Goal: Navigation & Orientation: Find specific page/section

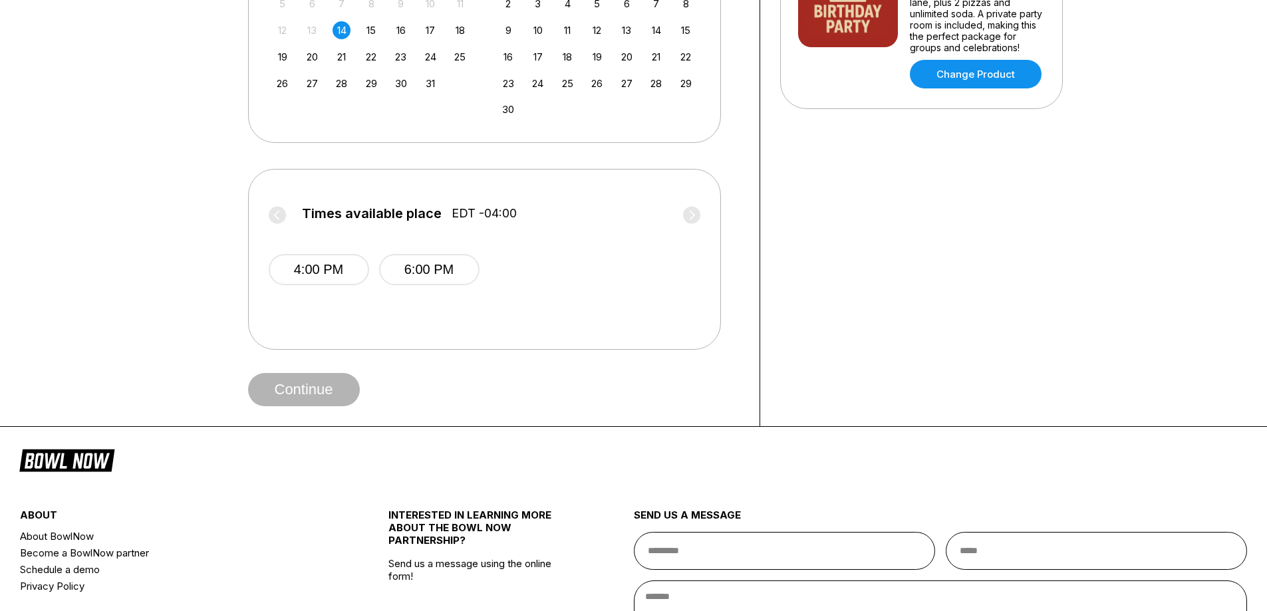
scroll to position [571, 0]
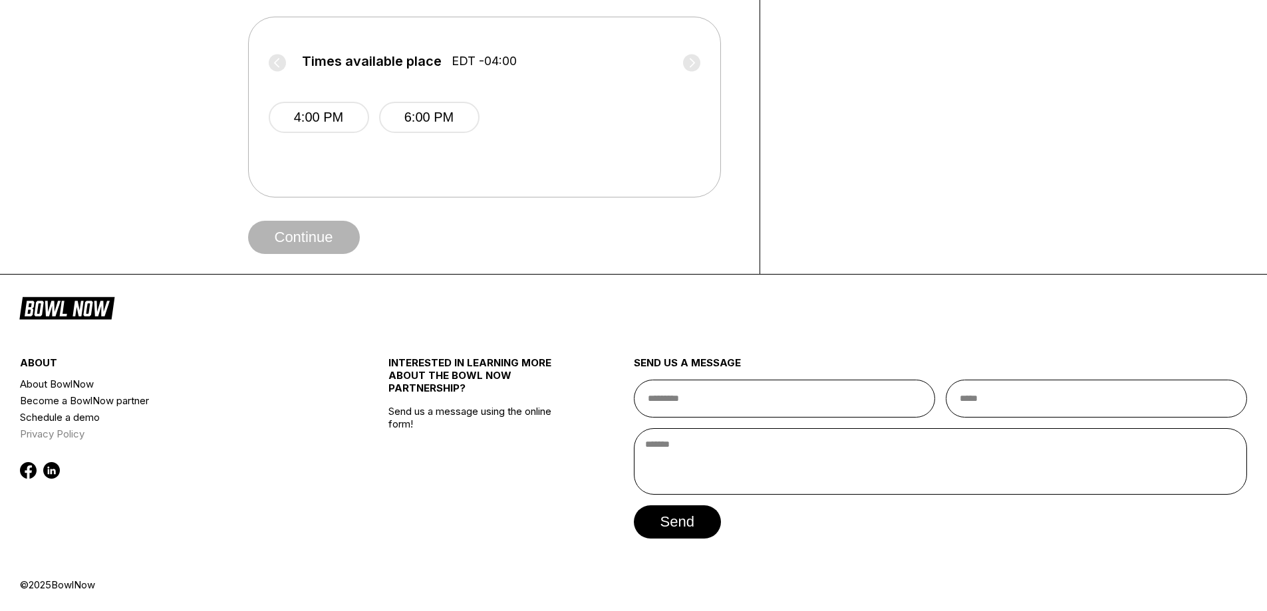
click at [60, 435] on link "Privacy Policy" at bounding box center [173, 434] width 307 height 17
